Goal: Transaction & Acquisition: Obtain resource

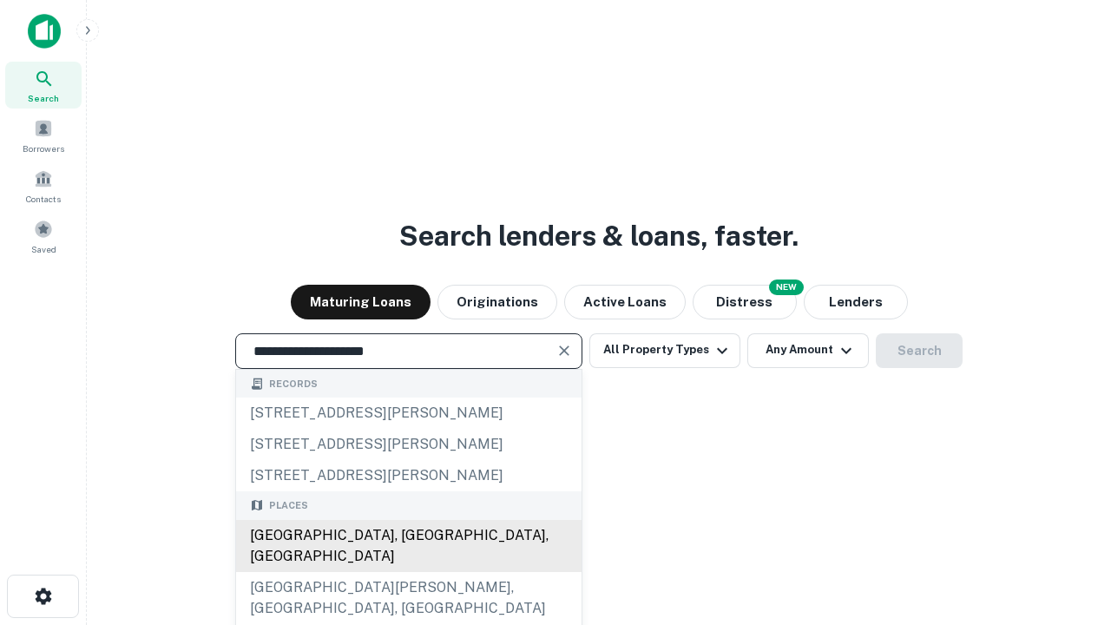
click at [408, 572] on div "[GEOGRAPHIC_DATA], [GEOGRAPHIC_DATA], [GEOGRAPHIC_DATA]" at bounding box center [408, 546] width 345 height 52
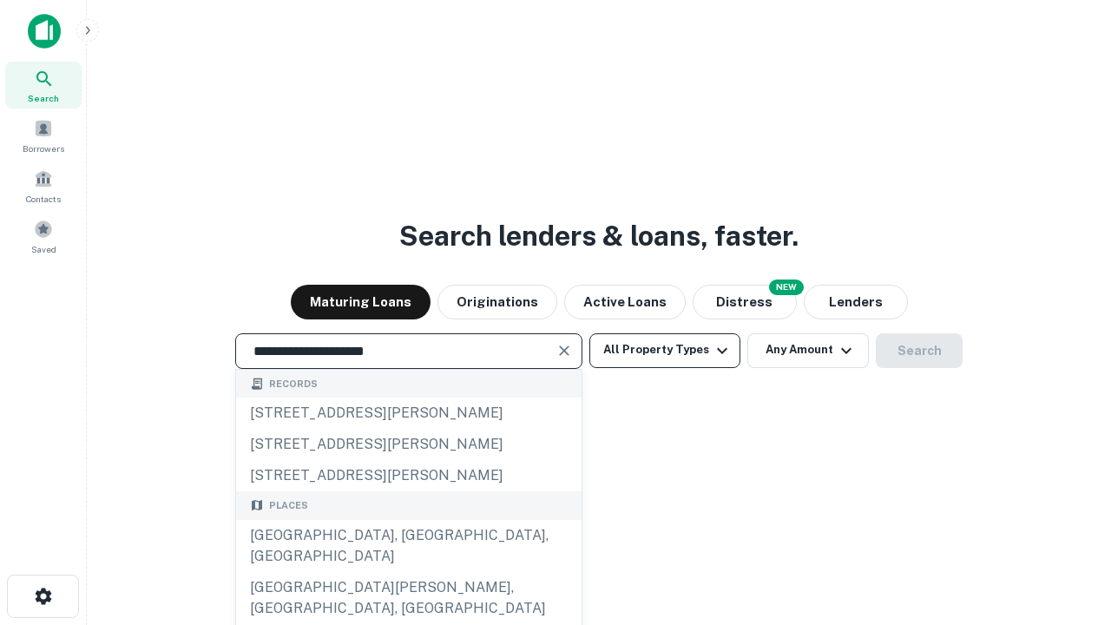
type input "**********"
click at [665, 350] on button "All Property Types" at bounding box center [664, 350] width 151 height 35
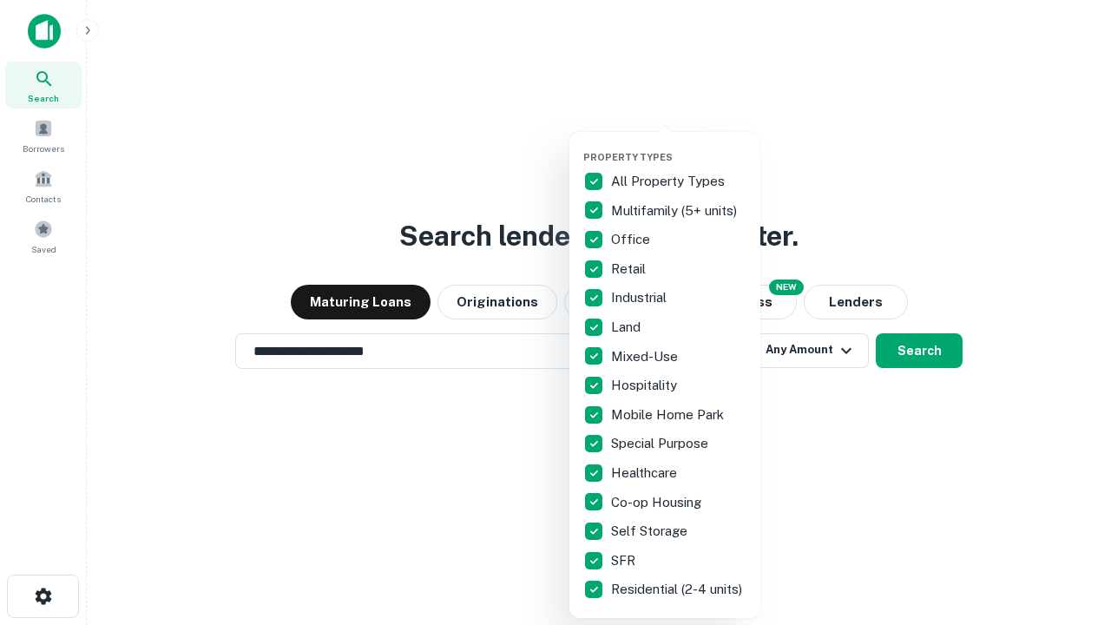
click at [679, 146] on button "button" at bounding box center [678, 146] width 191 height 1
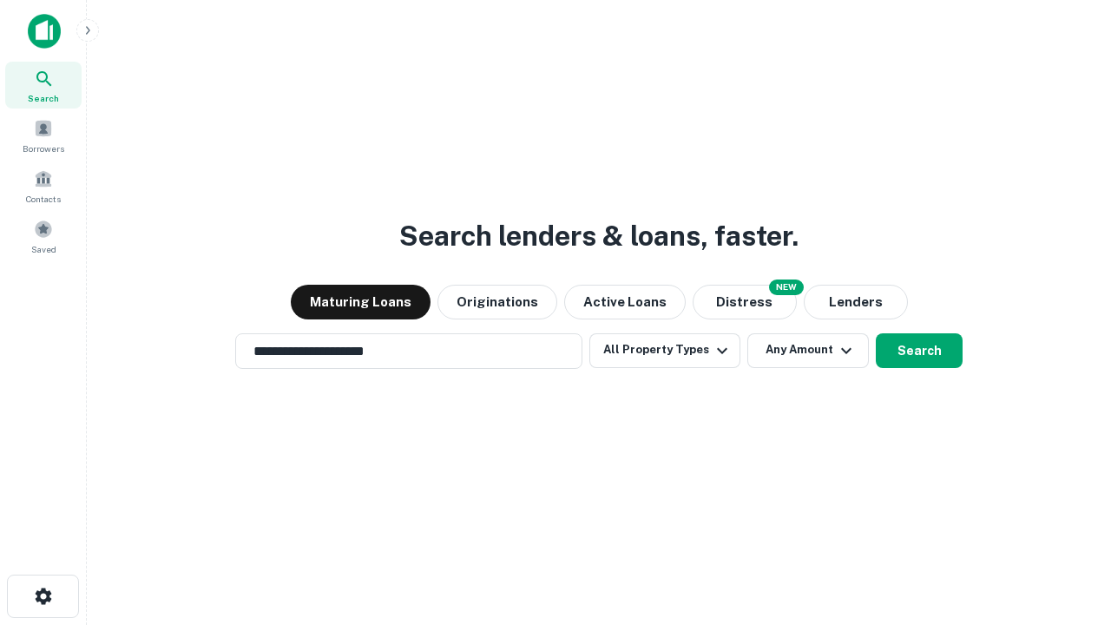
scroll to position [27, 0]
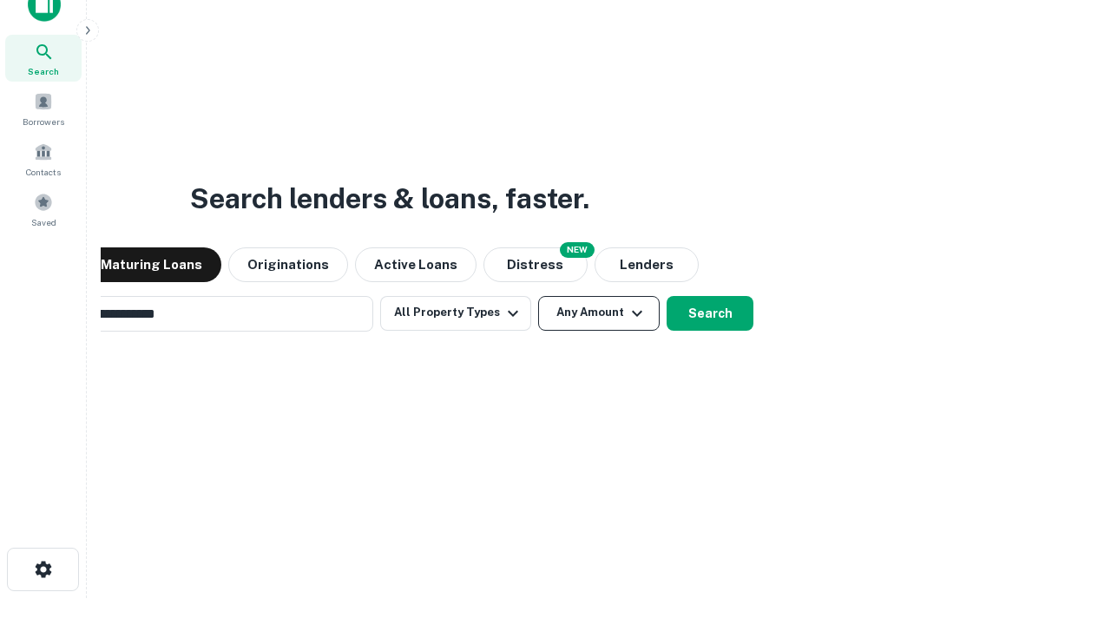
click at [538, 296] on button "Any Amount" at bounding box center [599, 313] width 122 height 35
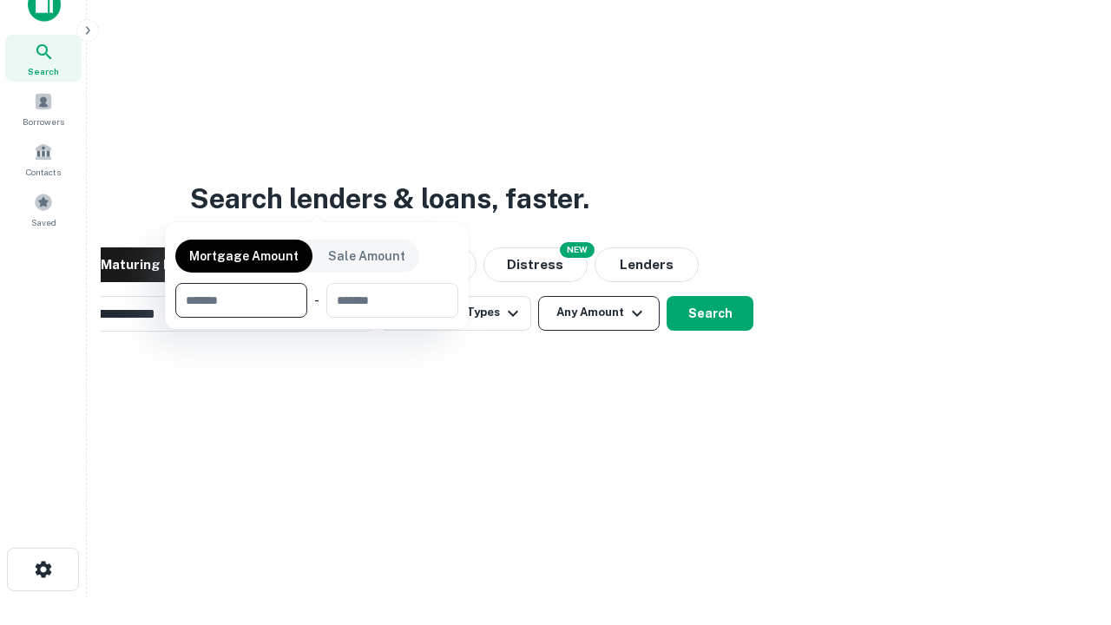
scroll to position [28, 0]
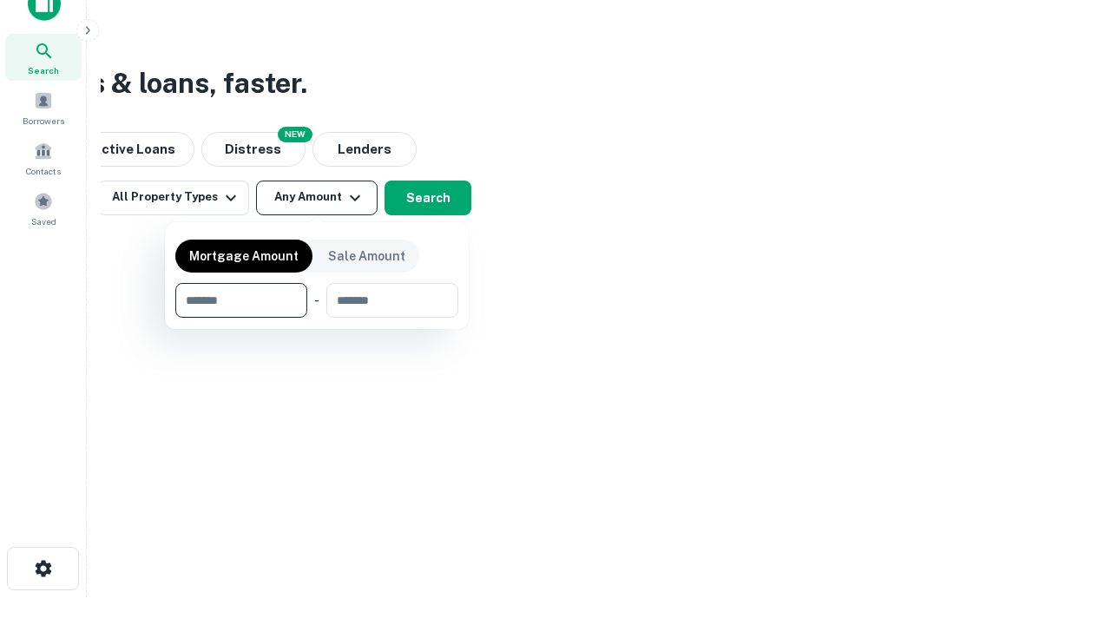
type input "*******"
click at [317, 318] on button "button" at bounding box center [316, 318] width 283 height 1
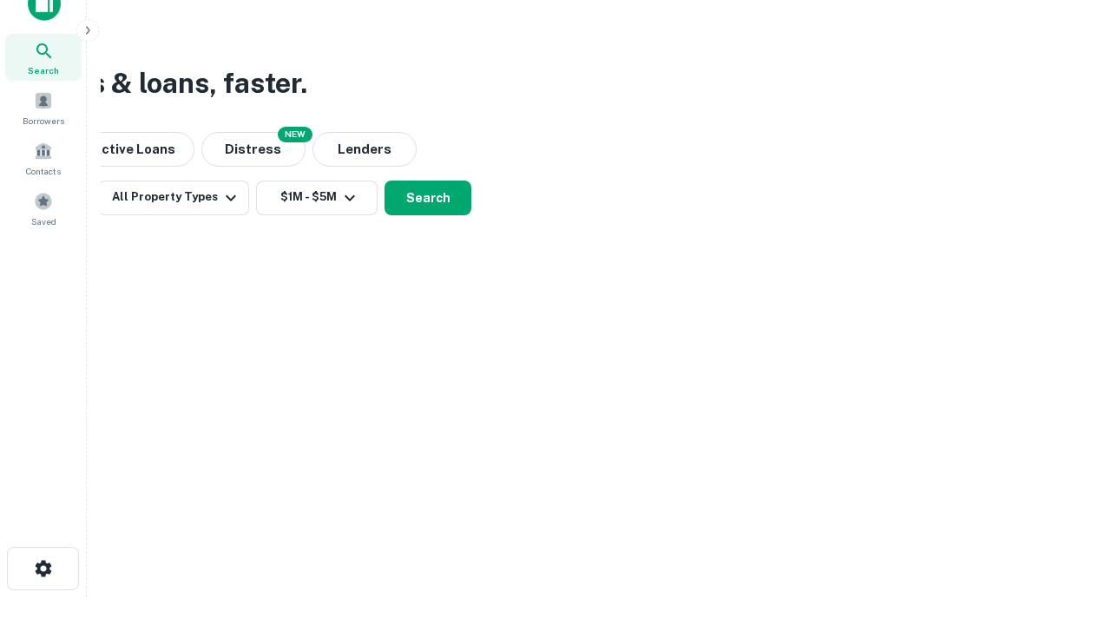
scroll to position [10, 320]
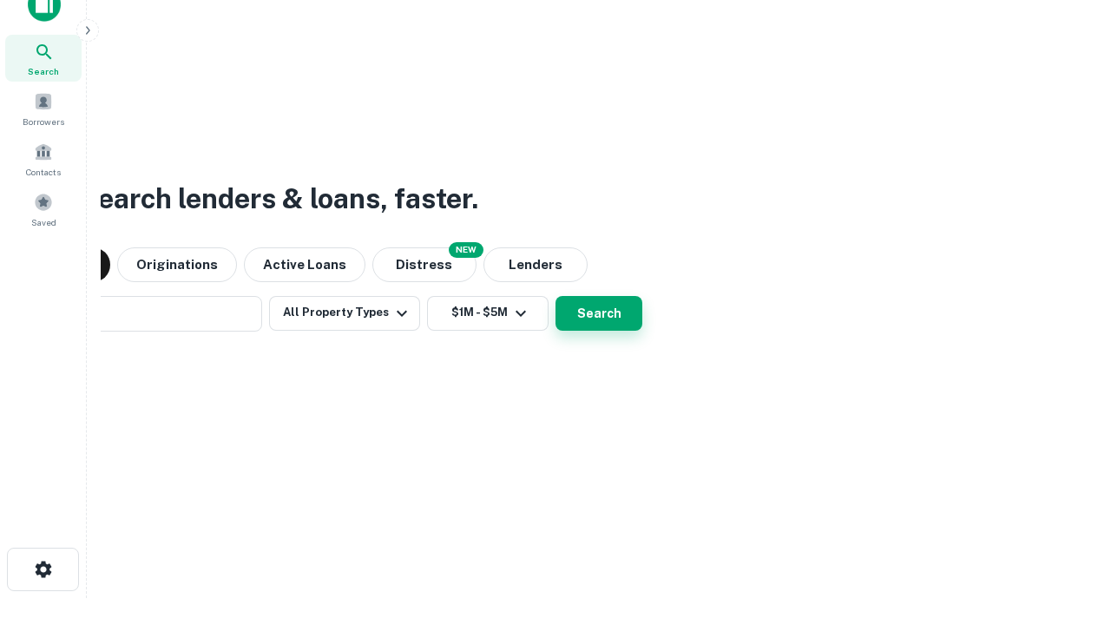
click at [555, 296] on button "Search" at bounding box center [598, 313] width 87 height 35
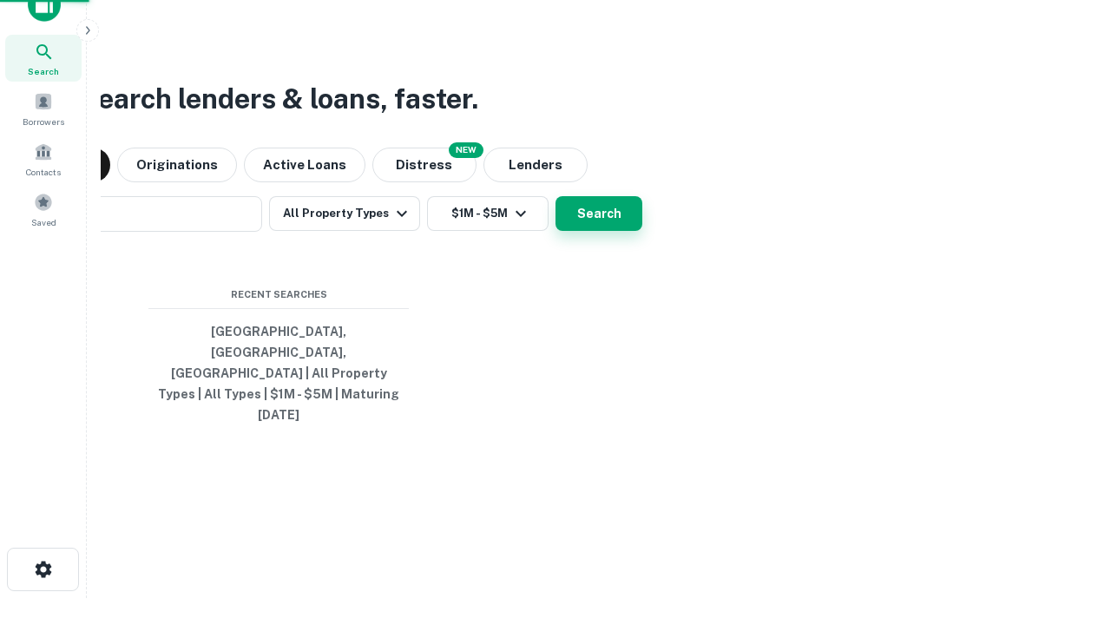
scroll to position [46, 491]
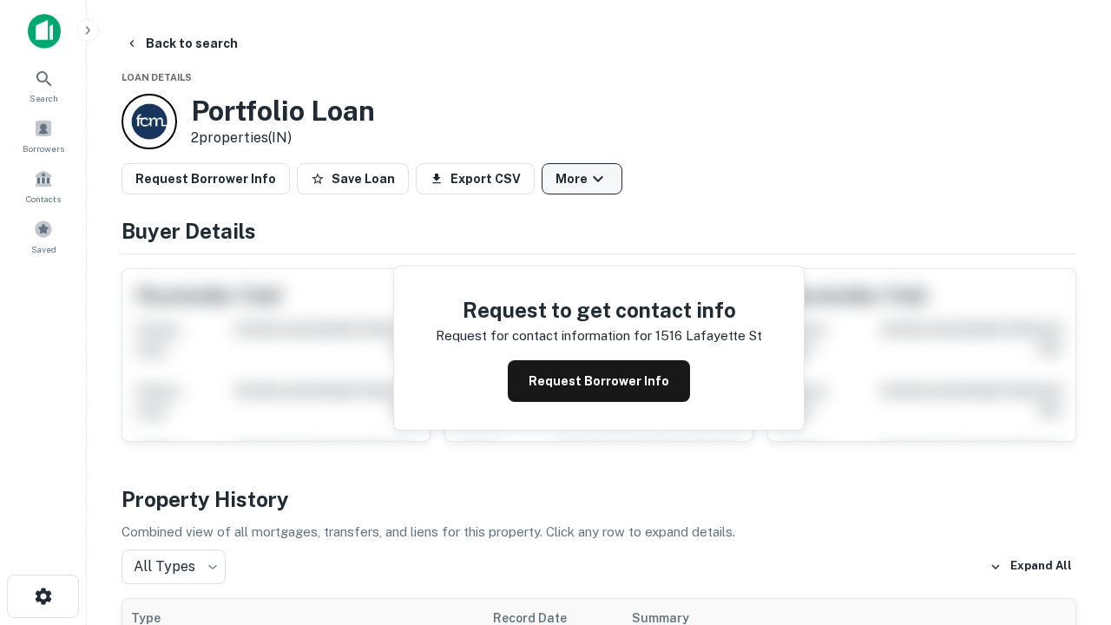
click at [581, 179] on button "More" at bounding box center [582, 178] width 81 height 31
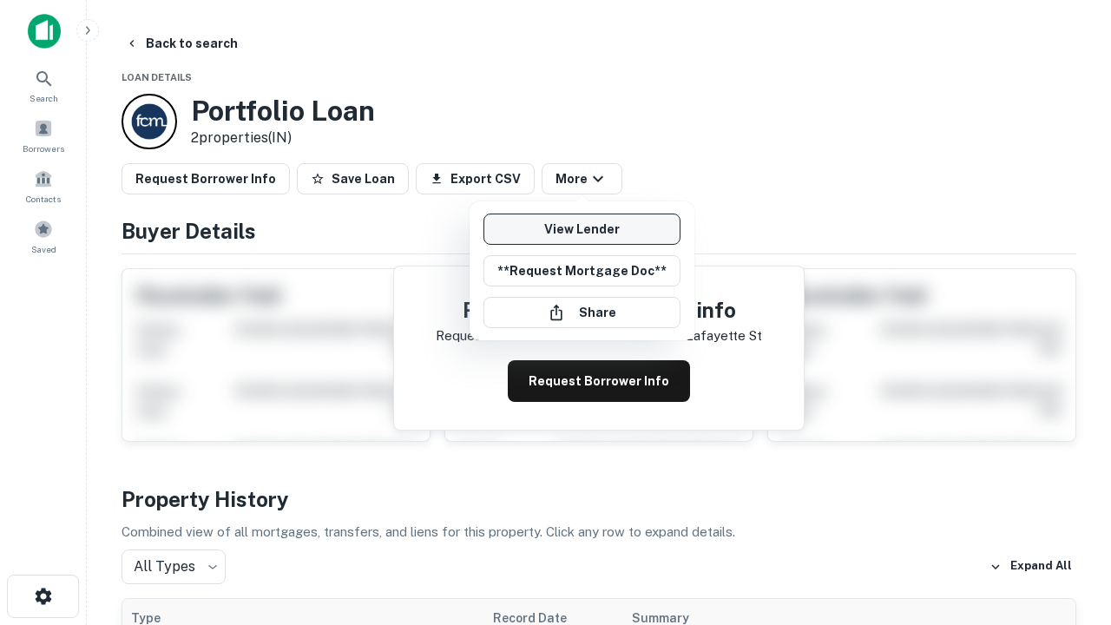
click at [581, 229] on link "View Lender" at bounding box center [581, 228] width 197 height 31
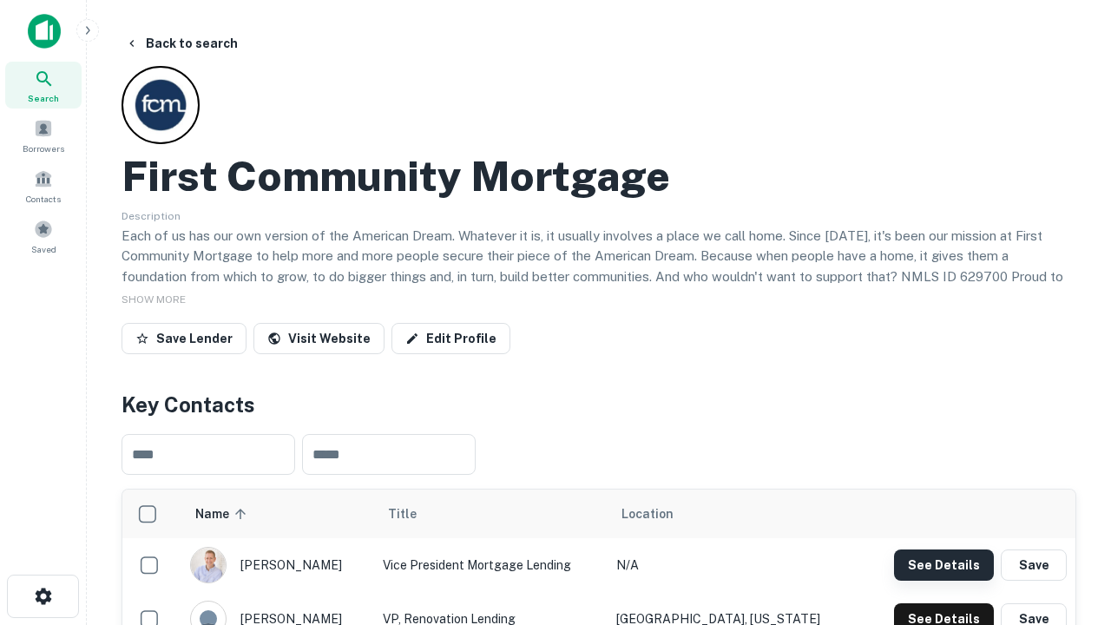
click at [943, 564] on button "See Details" at bounding box center [944, 564] width 100 height 31
click at [43, 596] on icon "button" at bounding box center [43, 596] width 21 height 21
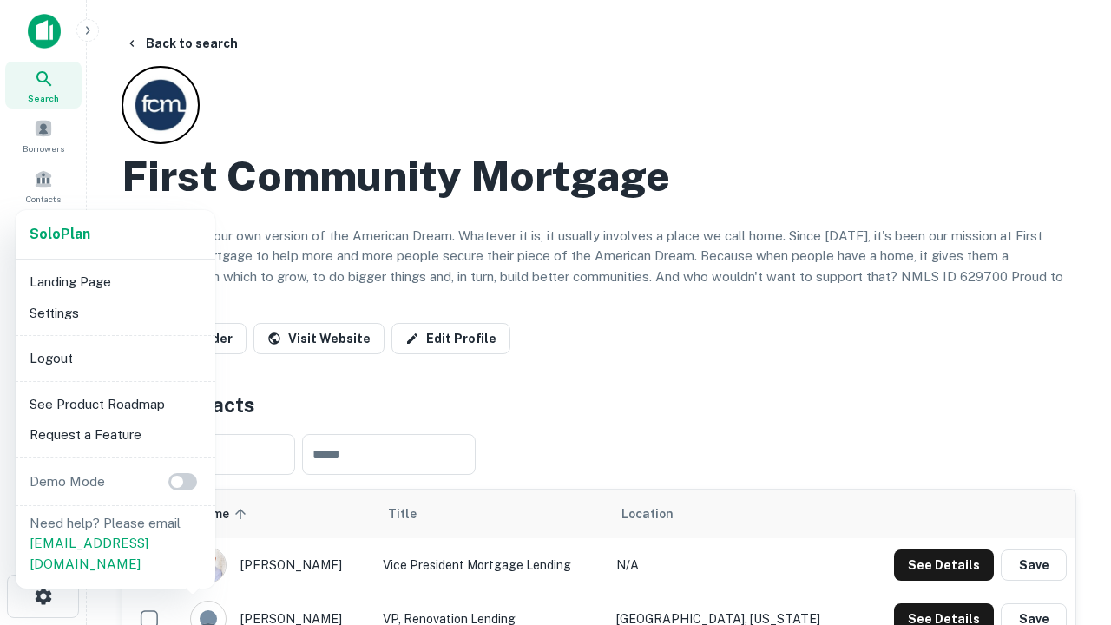
click at [115, 358] on li "Logout" at bounding box center [116, 358] width 186 height 31
